Goal: Communication & Community: Answer question/provide support

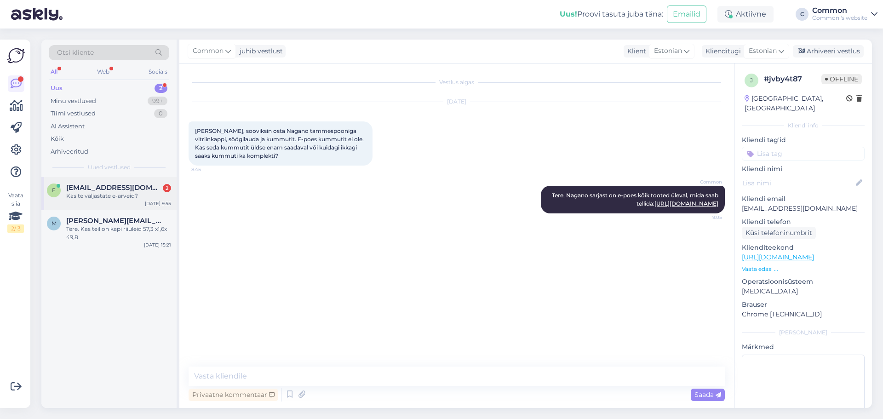
click at [132, 203] on div "e [EMAIL_ADDRESS][DOMAIN_NAME] 2 Kas te väljastate e-arveid? [DATE] 9:55" at bounding box center [108, 193] width 135 height 33
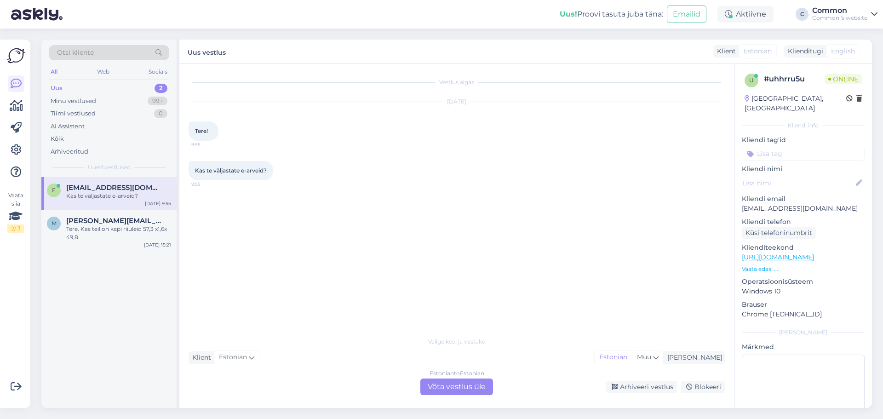
click at [473, 386] on div "Estonian to Estonian Võta vestlus üle" at bounding box center [456, 386] width 73 height 17
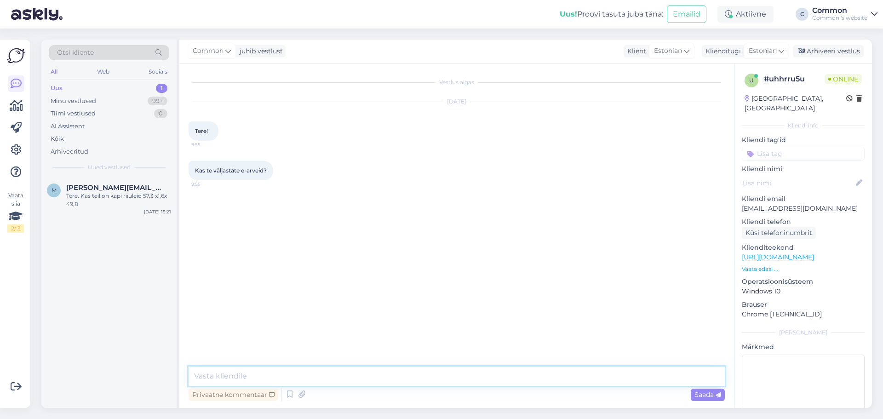
click at [391, 376] on textarea at bounding box center [456, 375] width 536 height 19
type textarea "Tere!"
type textarea "V"
type textarea "Väljastame ka e-arveid."
click at [406, 373] on textarea at bounding box center [456, 375] width 536 height 19
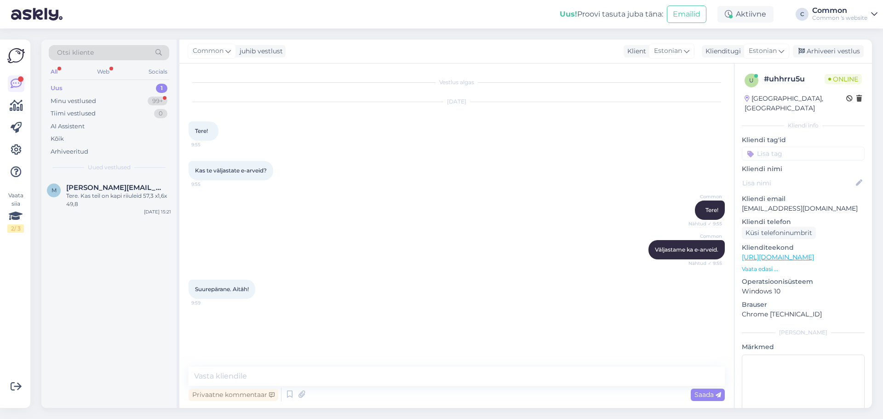
click at [117, 93] on div "Uus 1" at bounding box center [109, 88] width 120 height 13
click at [123, 103] on div "Minu vestlused 99+" at bounding box center [109, 101] width 120 height 13
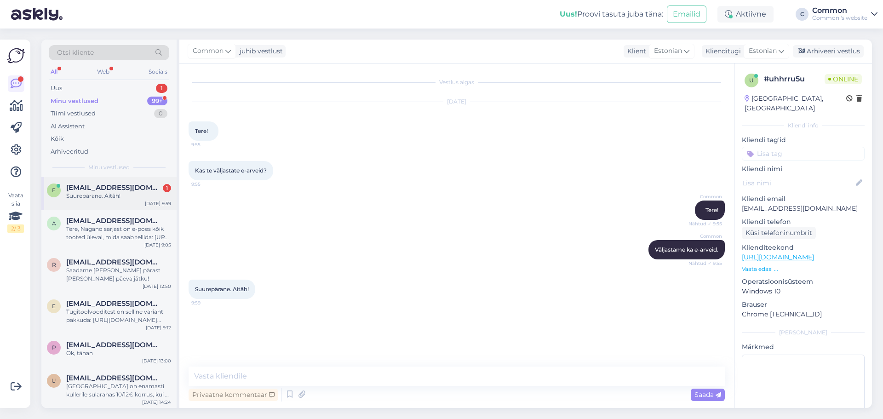
click at [131, 203] on div "e [EMAIL_ADDRESS][DOMAIN_NAME] 1 Suurepärane. Aitäh! [DATE] 9:59" at bounding box center [108, 193] width 135 height 33
click at [127, 229] on div "Tere, Nagano sarjast on e-poes kõik tooted üleval, mida saab tellida: [URL][DOM…" at bounding box center [118, 233] width 105 height 17
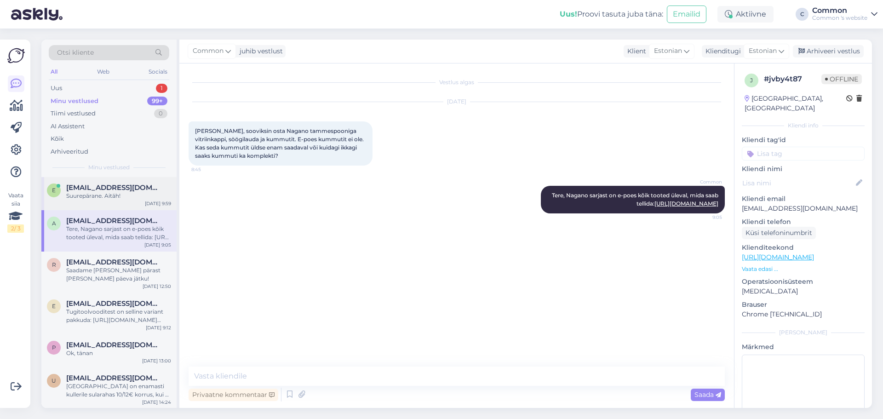
click at [115, 185] on span "[EMAIL_ADDRESS][DOMAIN_NAME]" at bounding box center [114, 187] width 96 height 8
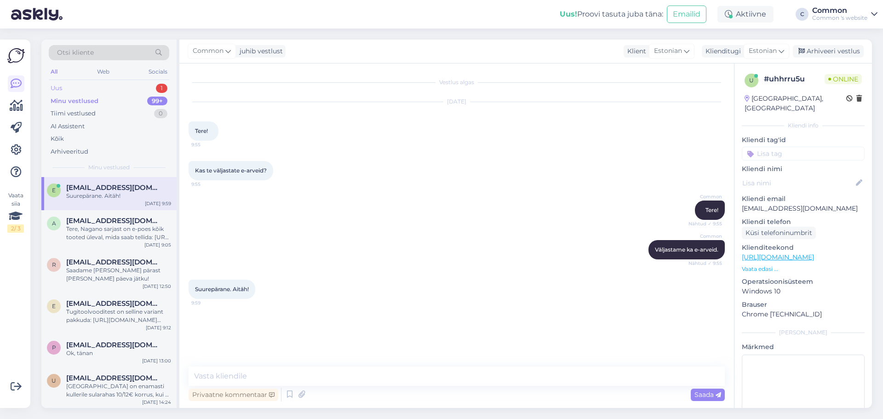
click at [69, 91] on div "Uus 1" at bounding box center [109, 88] width 120 height 13
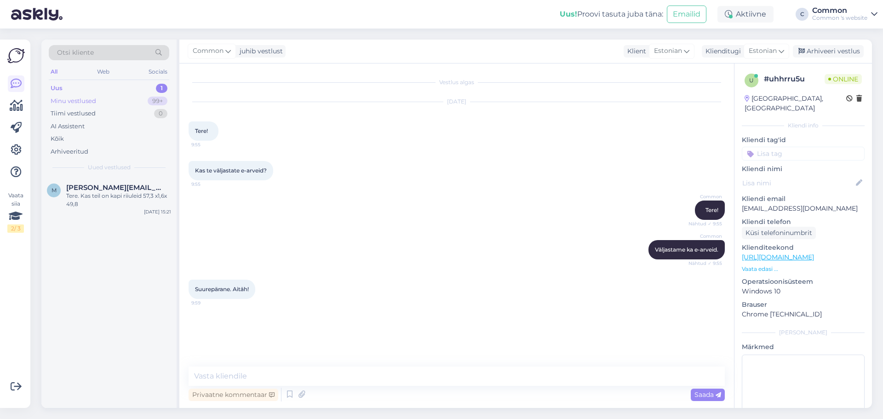
click at [81, 97] on div "Minu vestlused" at bounding box center [74, 101] width 46 height 9
